Goal: Navigation & Orientation: Find specific page/section

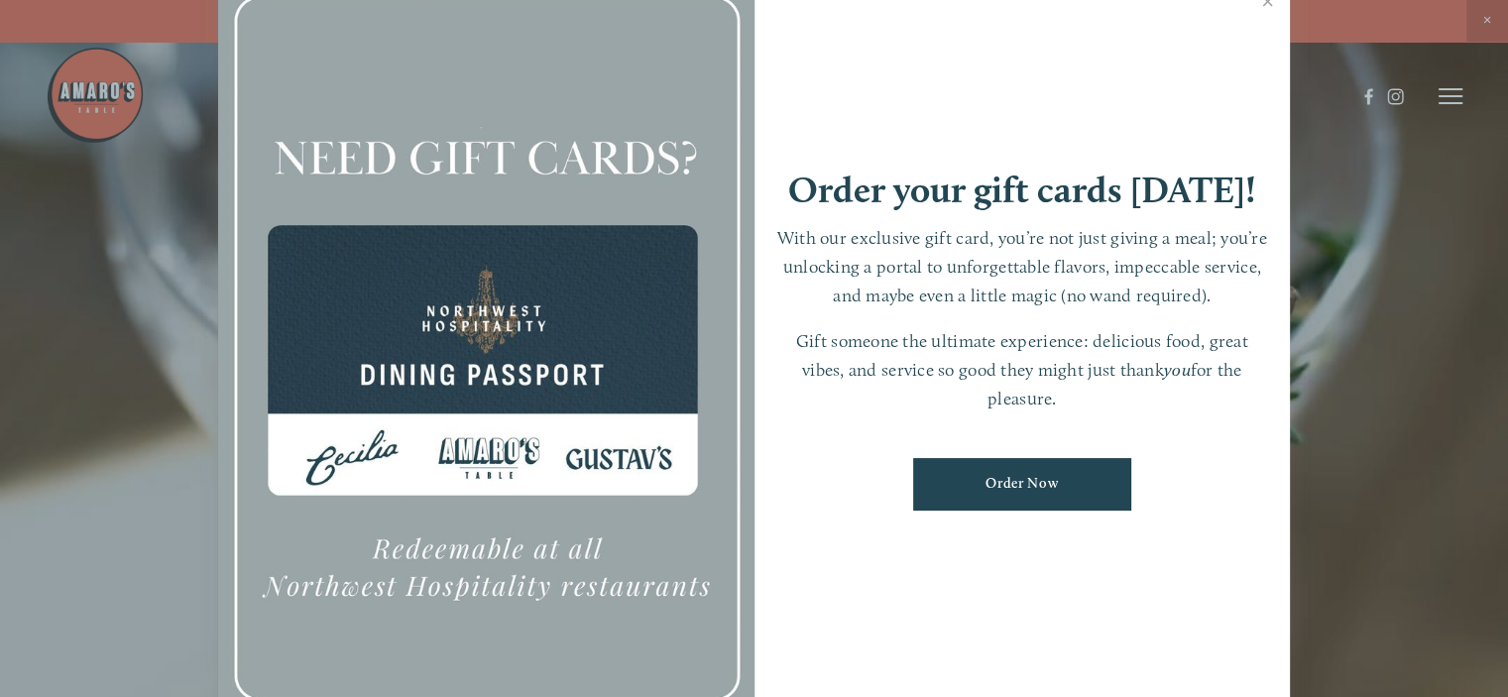
click at [1349, 427] on div at bounding box center [754, 348] width 1508 height 697
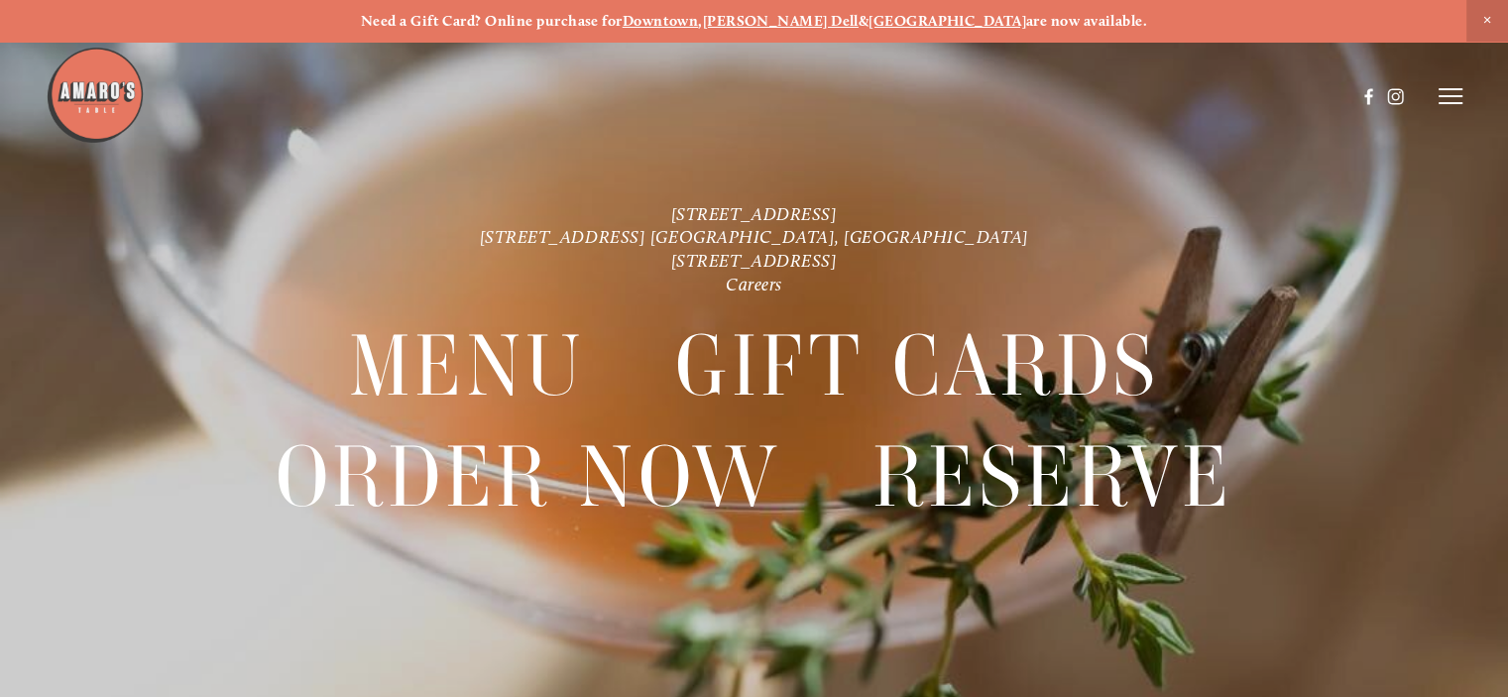
click at [912, 16] on strong "[GEOGRAPHIC_DATA]" at bounding box center [947, 21] width 158 height 18
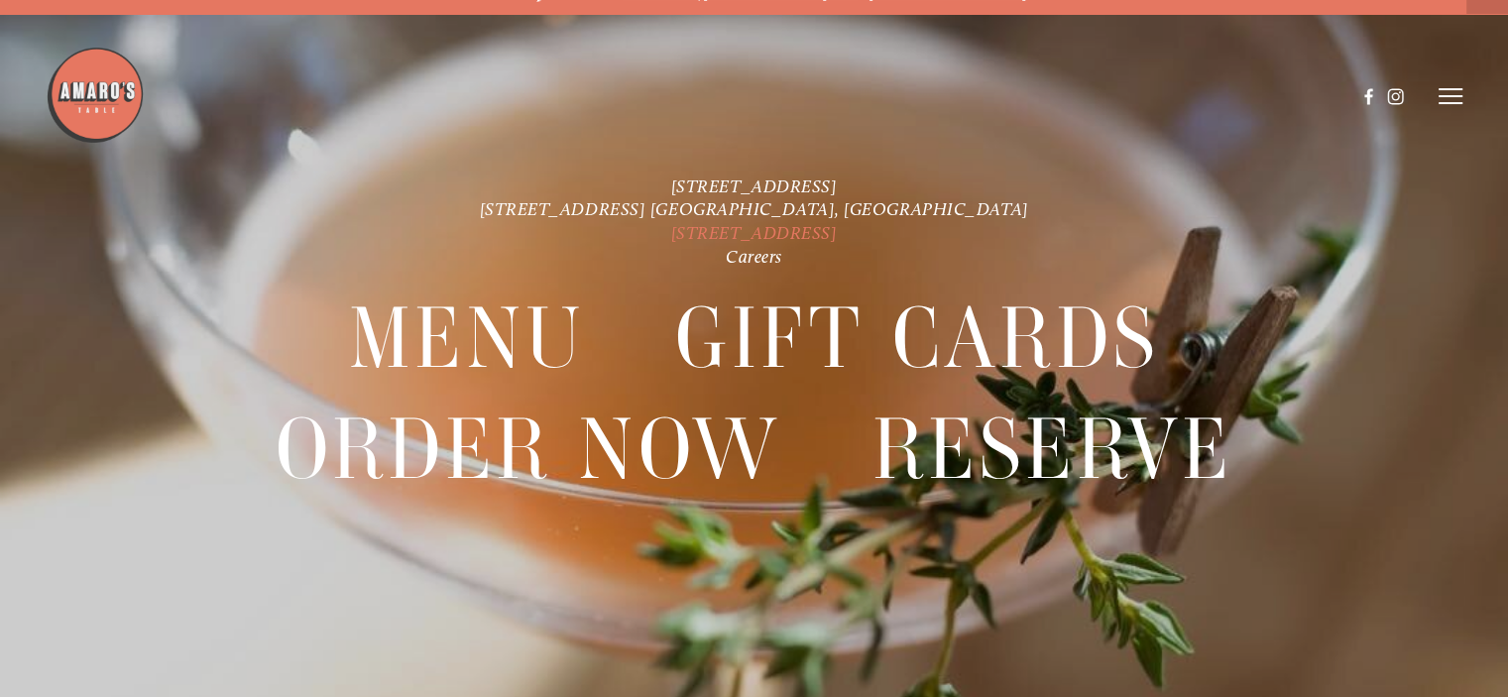
scroll to position [41, 0]
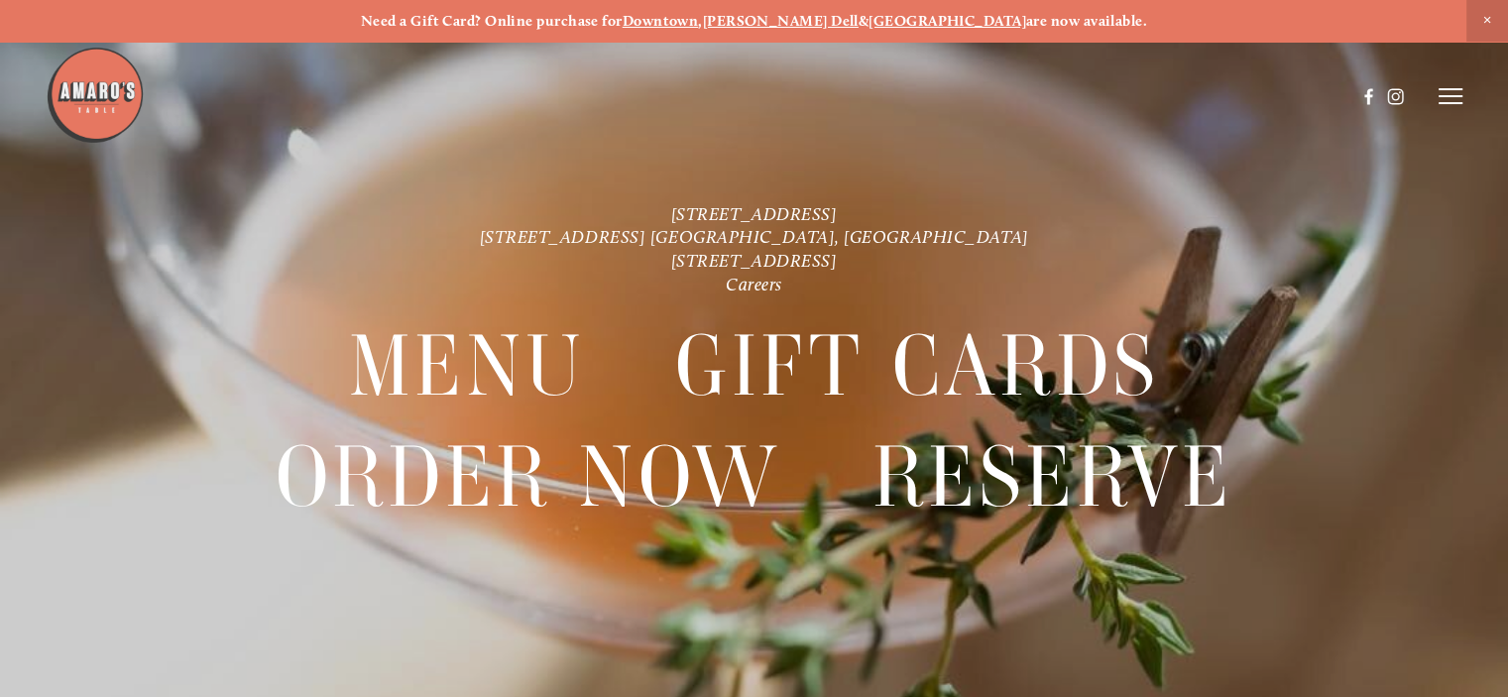
click at [123, 98] on img at bounding box center [95, 95] width 99 height 99
click at [1454, 96] on line at bounding box center [1450, 96] width 24 height 0
click at [1087, 94] on span "Menu" at bounding box center [1093, 95] width 37 height 17
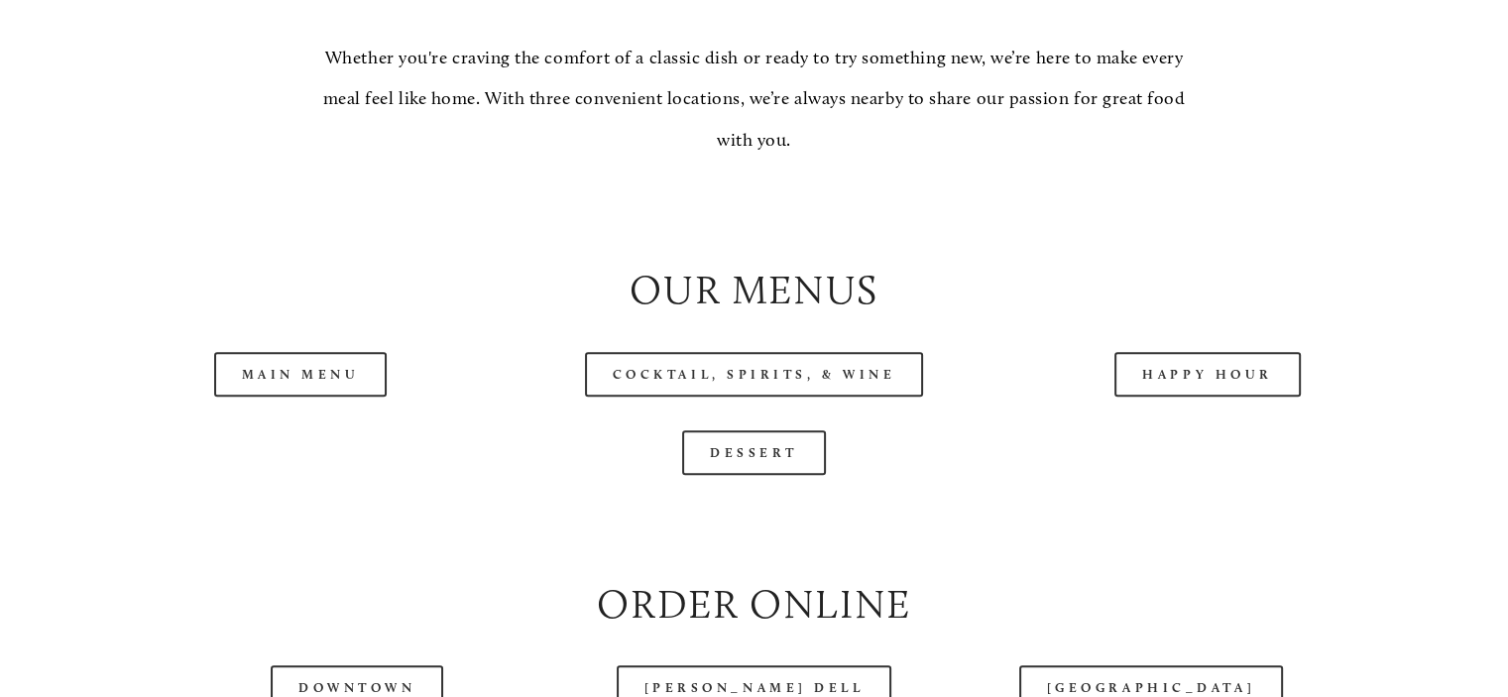
scroll to position [1883, 0]
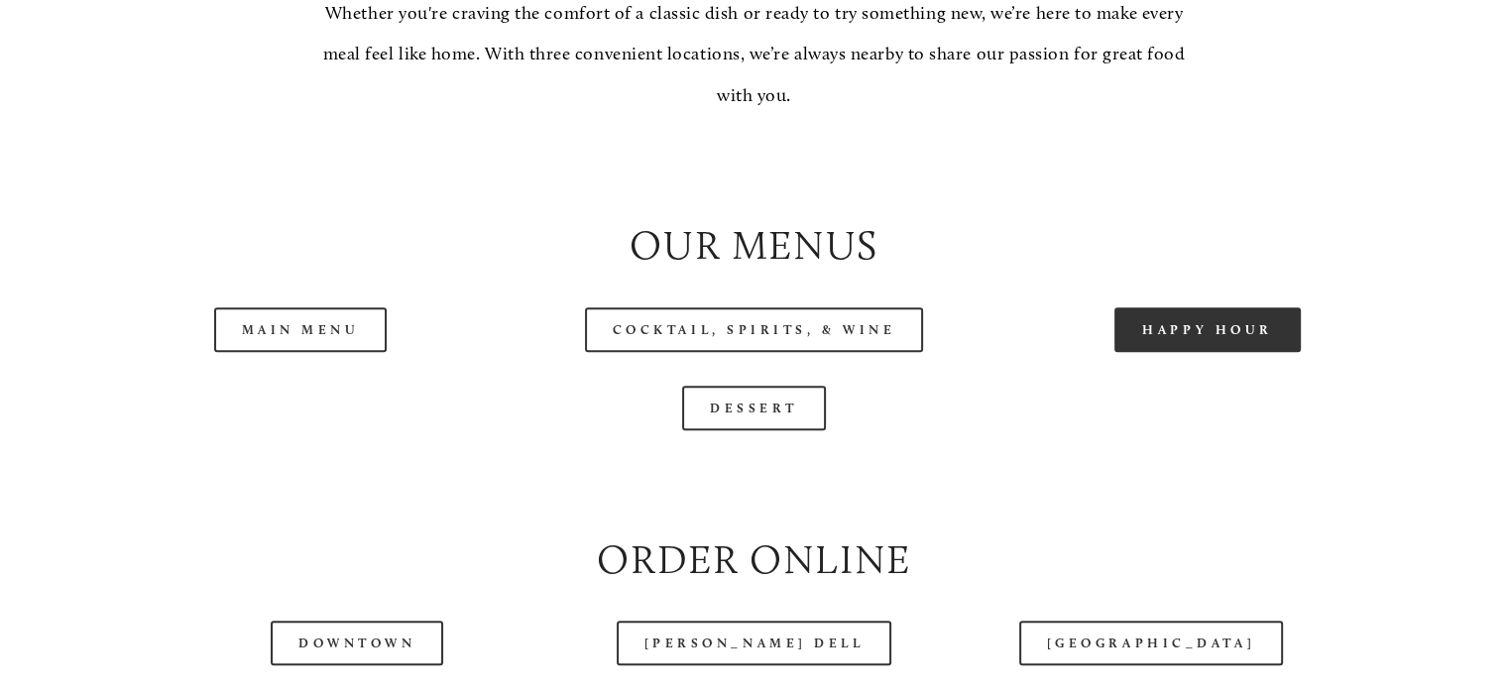
click at [1221, 352] on link "Happy Hour" at bounding box center [1207, 329] width 186 height 45
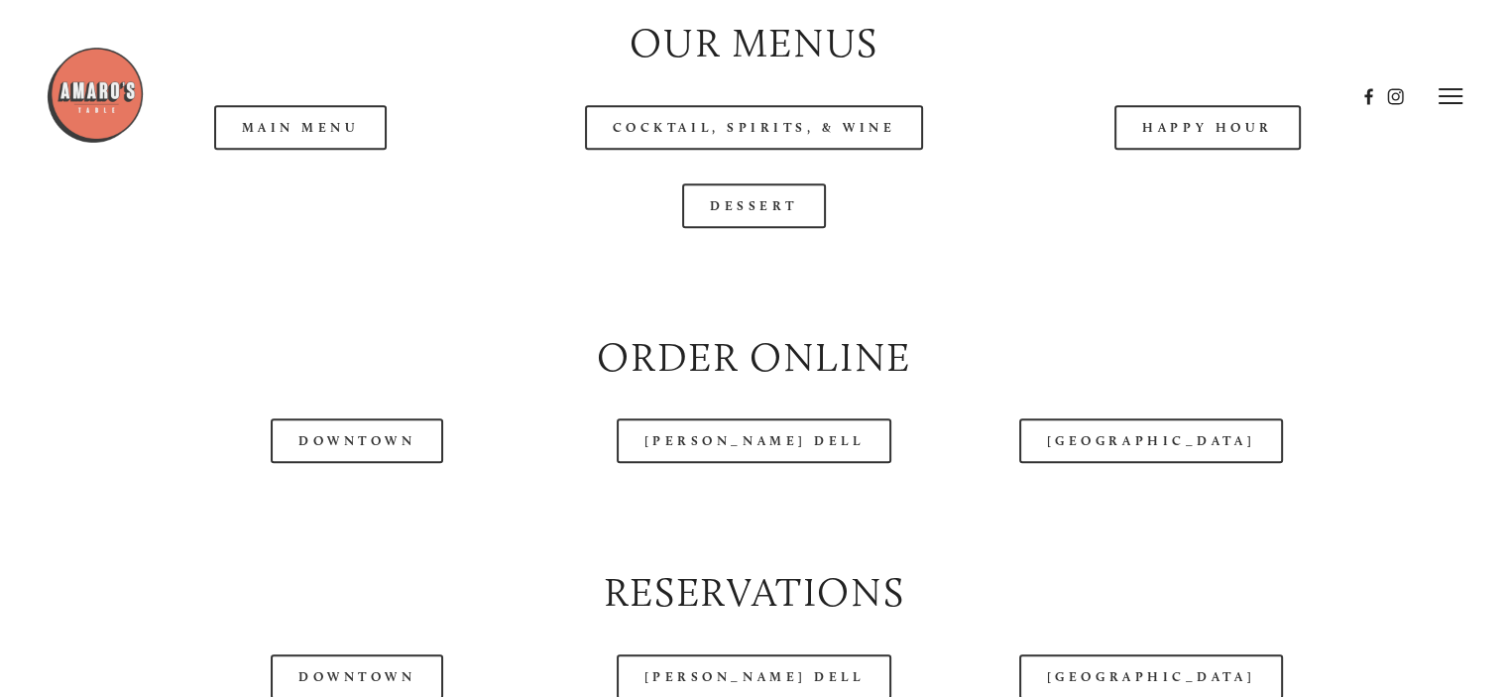
scroll to position [2081, 0]
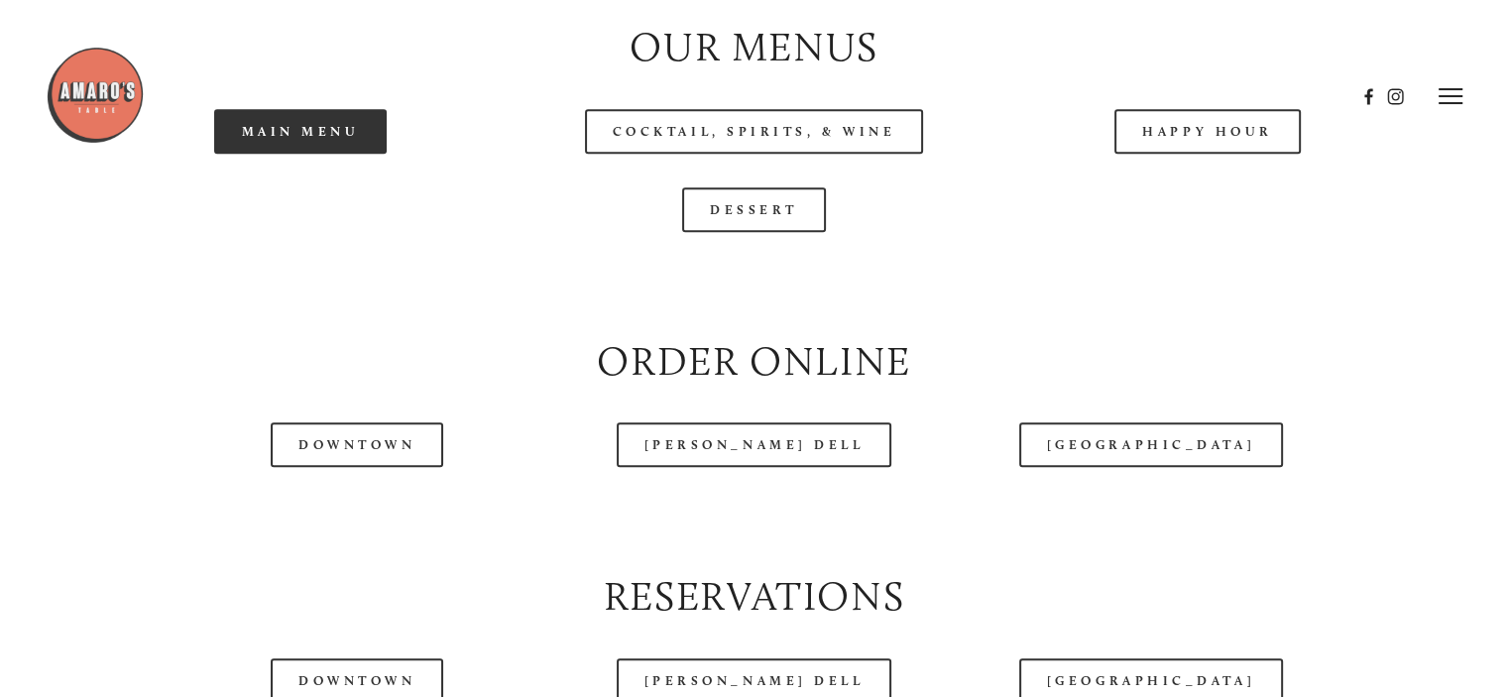
click at [307, 154] on link "Main Menu" at bounding box center [300, 131] width 173 height 45
